Goal: Use online tool/utility: Utilize a website feature to perform a specific function

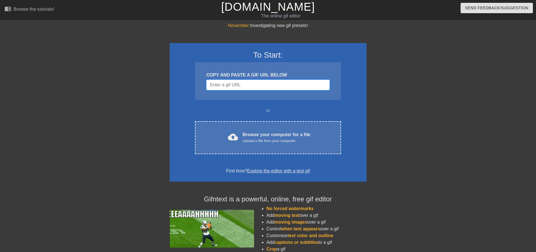
click at [247, 85] on input "Username" at bounding box center [267, 85] width 123 height 11
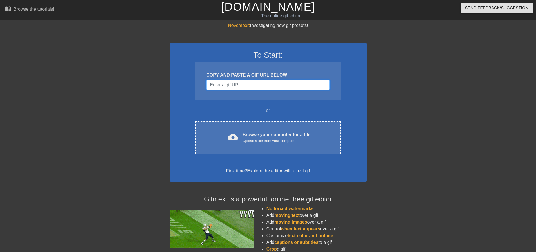
click at [247, 85] on input "Username" at bounding box center [267, 85] width 123 height 11
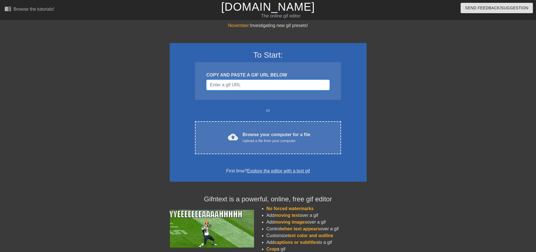
click at [247, 85] on input "Username" at bounding box center [267, 85] width 123 height 11
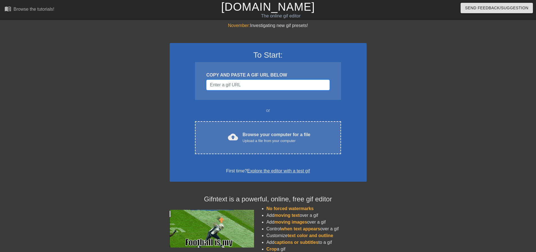
click at [247, 85] on input "Username" at bounding box center [267, 85] width 123 height 11
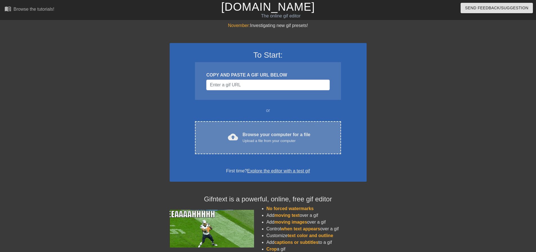
click at [248, 136] on div "Browse your computer for a file Upload a file from your computer" at bounding box center [277, 137] width 68 height 12
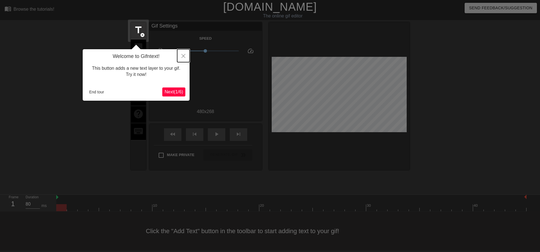
click at [182, 58] on icon "Close" at bounding box center [183, 56] width 4 height 4
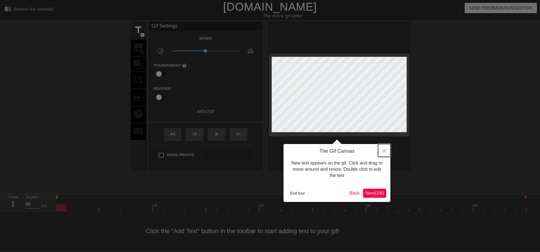
click at [383, 152] on icon "Close" at bounding box center [384, 151] width 4 height 4
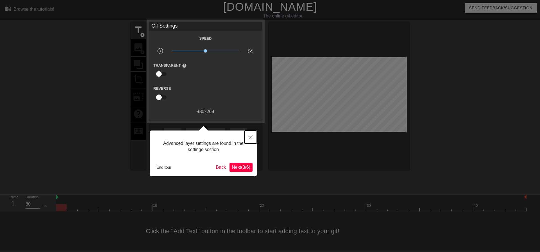
click at [249, 136] on icon "Close" at bounding box center [251, 137] width 4 height 4
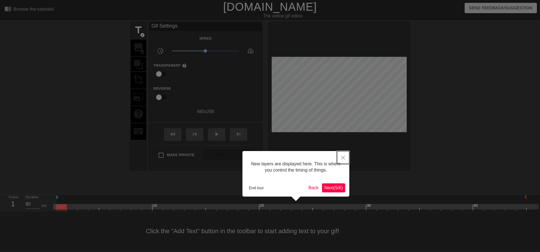
click at [341, 158] on icon "Close" at bounding box center [343, 158] width 4 height 4
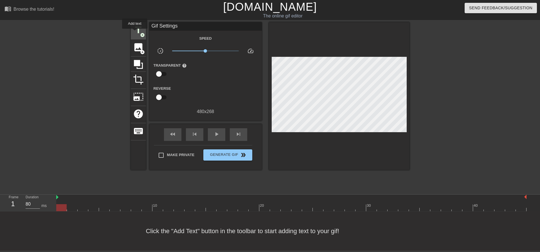
click at [135, 33] on span "title" at bounding box center [138, 30] width 11 height 11
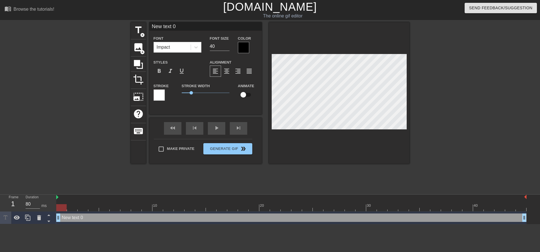
scroll to position [1, 1]
type input "G"
type textarea "G"
type input "Go"
type textarea "Go"
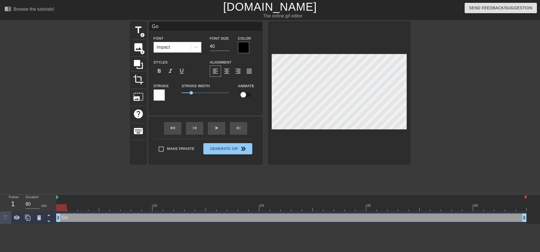
type input "Goo"
type textarea "Goo"
type input "Good"
type textarea "Good"
type input "Good"
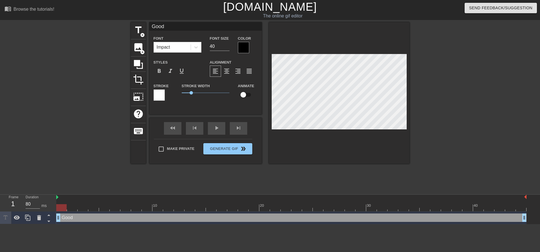
type textarea "Good"
type input "Good"
type textarea "Good"
type input "Goo"
type textarea "Goo"
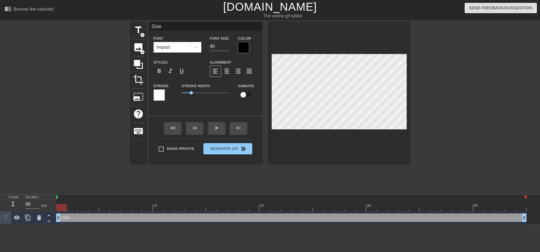
type input "Go"
type textarea "Go"
type input "G"
type textarea "G"
type input "GO"
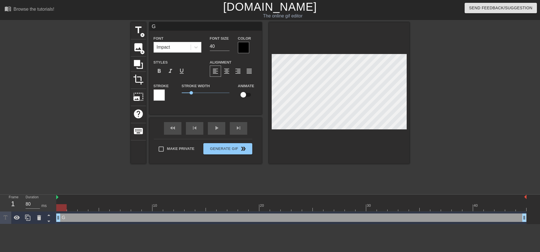
type textarea "GO"
type input "GOO"
type textarea "GOO"
type input "GOOD"
type textarea "GOOD"
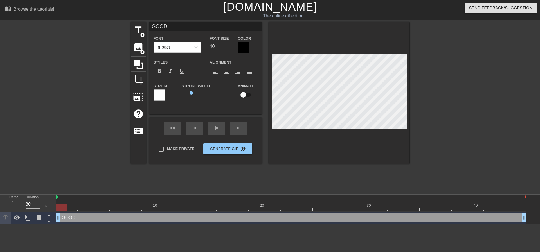
type input "GOOD"
type textarea "GOOD"
type input "GOOD M"
type textarea "GOOD M"
type input "GOOD MO"
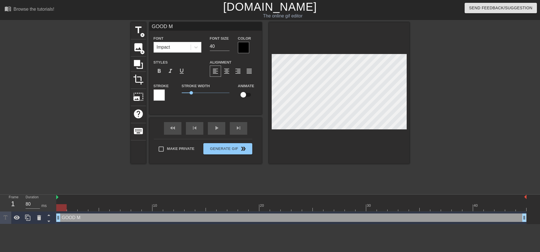
type textarea "GOOD MO"
type input "GOOD MOR"
type textarea "GOOD MOR"
type input "GOOD MORN"
type textarea "GOOD MORN"
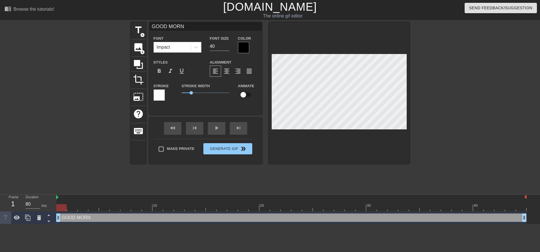
type input "GOOD MORNI"
type textarea "GOOD MORNI"
type input "GOOD MORNIN"
type textarea "GOOD MORNIN"
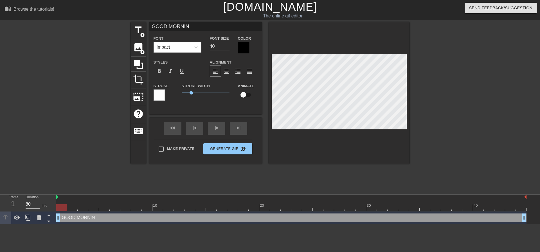
type input "GOOD MORNING"
type textarea "GOOD MORNING"
click at [243, 45] on div at bounding box center [243, 47] width 11 height 11
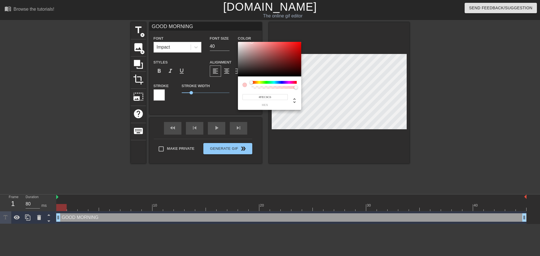
type input "#FFFFFF"
drag, startPoint x: 246, startPoint y: 57, endPoint x: 235, endPoint y: 38, distance: 21.4
click at [235, 38] on div "#FFFFFF hex" at bounding box center [270, 128] width 540 height 256
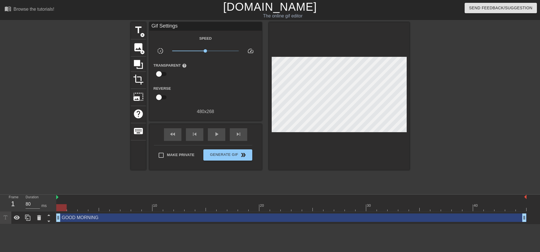
click at [423, 117] on div at bounding box center [458, 106] width 84 height 169
click at [136, 27] on span "title" at bounding box center [138, 30] width 11 height 11
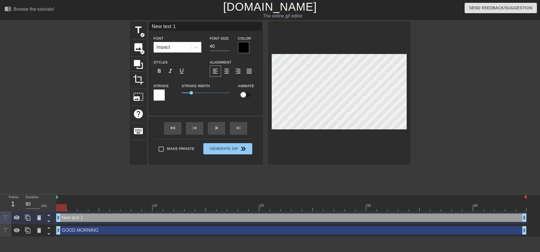
scroll to position [1, 1]
type input "New txt 1"
type textarea "New txt 1"
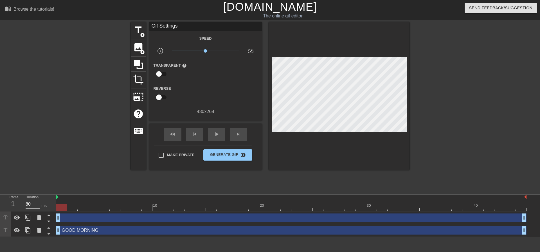
click at [476, 94] on div at bounding box center [458, 106] width 84 height 169
click at [214, 153] on span "Generate Gif double_arrow" at bounding box center [228, 155] width 44 height 7
